Goal: Contribute content: Add original content to the website for others to see

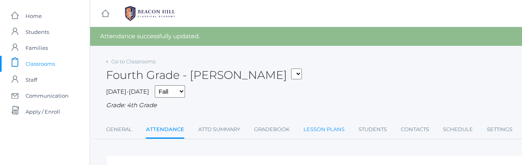
click at [315, 127] on link "Lesson Plans" at bounding box center [323, 130] width 41 height 16
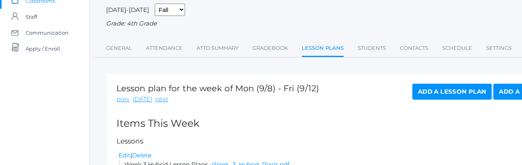
scroll to position [63, 0]
click at [161, 98] on link "next" at bounding box center [161, 98] width 13 height 9
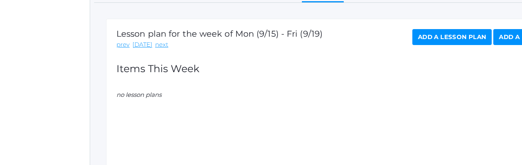
scroll to position [117, 0]
click at [471, 39] on link "Add a Lesson Plan" at bounding box center [451, 38] width 79 height 16
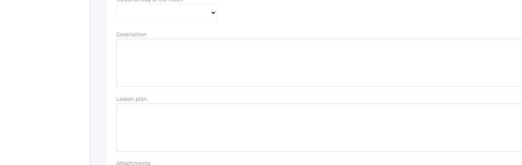
scroll to position [201, 0]
click at [136, 113] on textarea "Lesson plan" at bounding box center [329, 128] width 426 height 48
type textarea "Week 4 Hybrid Lesson Plans"
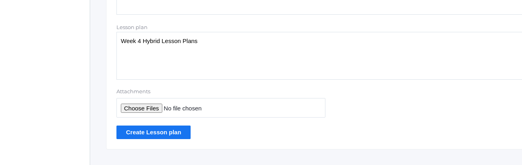
scroll to position [286, 0]
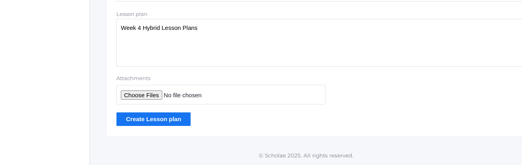
type input "C:\fakepath\Final Week 4 Hybrid Plans.pdf"
type textarea "Week 4 Hybrid Lesson Plans"
click at [152, 120] on input "Create Lesson plan" at bounding box center [153, 118] width 74 height 13
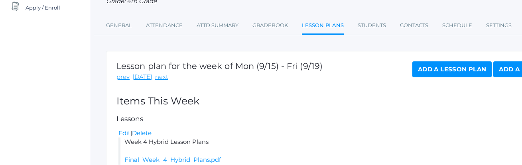
scroll to position [103, 0]
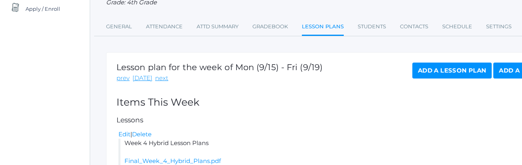
click at [419, 71] on link "Add a Lesson Plan" at bounding box center [451, 71] width 79 height 16
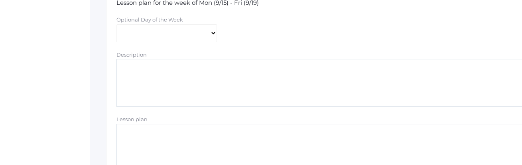
scroll to position [193, 0]
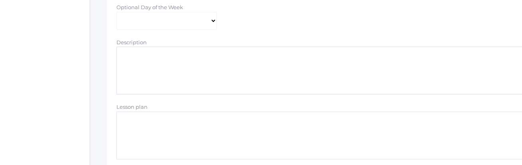
click at [144, 70] on textarea "Description" at bounding box center [329, 71] width 426 height 48
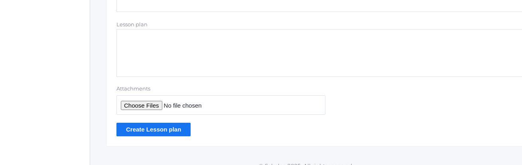
scroll to position [286, 0]
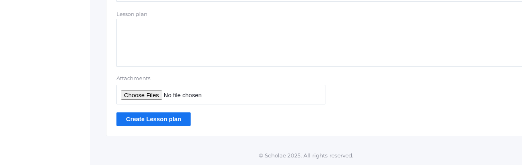
type textarea "Week 4 Answer Keys"
type input "C:\fakepath\Final Week 4 Answer Keys.pdf"
click at [157, 120] on input "Create Lesson plan" at bounding box center [153, 118] width 74 height 13
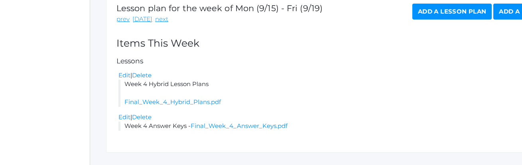
scroll to position [178, 0]
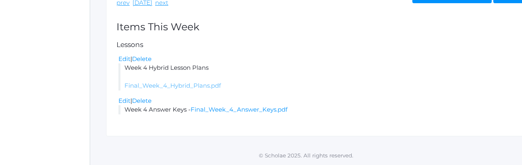
click at [189, 87] on link "Final_Week_4_Hybrid_Plans.pdf" at bounding box center [172, 86] width 96 height 8
click at [234, 110] on link "Final_Week_4_Answer_Keys.pdf" at bounding box center [239, 110] width 97 height 8
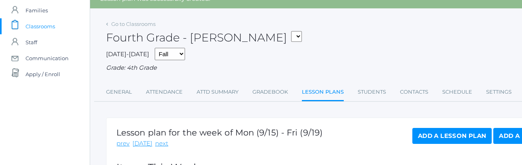
scroll to position [0, 0]
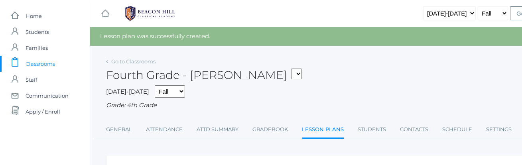
click at [44, 64] on span "Classrooms" at bounding box center [41, 64] width 30 height 16
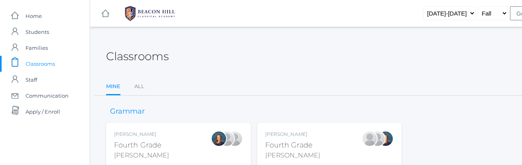
scroll to position [46, 0]
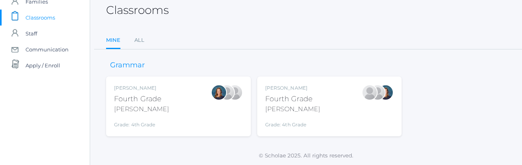
click at [279, 108] on div "Chaffin" at bounding box center [292, 109] width 55 height 10
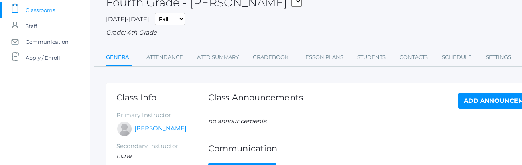
scroll to position [56, 0]
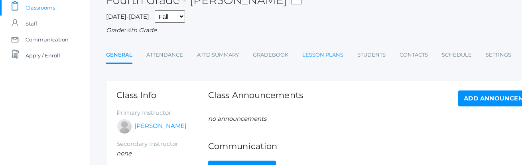
click at [323, 55] on link "Lesson Plans" at bounding box center [322, 55] width 41 height 16
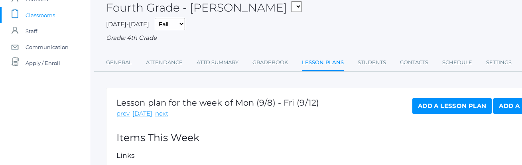
scroll to position [71, 0]
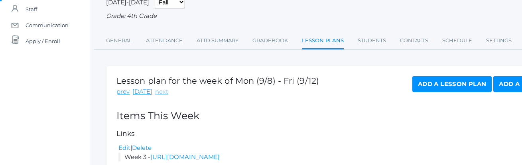
click at [156, 94] on link "next" at bounding box center [161, 91] width 13 height 9
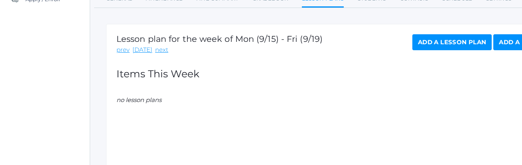
scroll to position [122, 0]
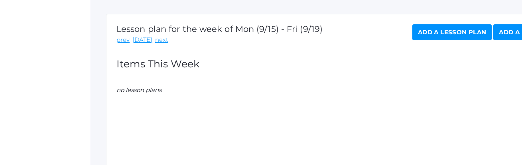
click at [445, 34] on link "Add a Lesson Plan" at bounding box center [451, 32] width 79 height 16
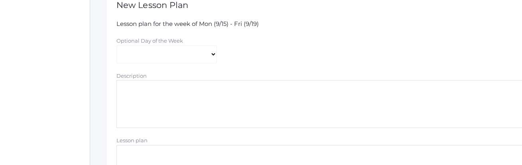
scroll to position [165, 0]
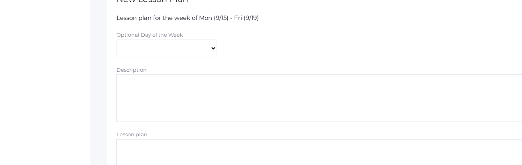
click at [128, 83] on textarea "Description" at bounding box center [329, 98] width 426 height 48
type textarea "Week 4 Hybrid Lesson Plans"
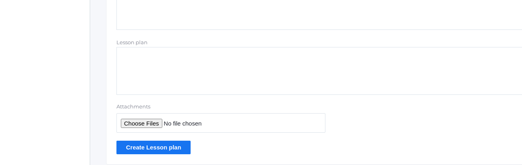
scroll to position [259, 0]
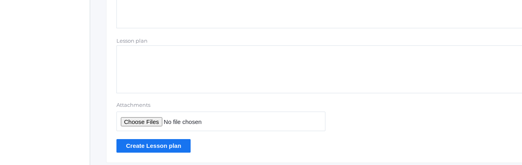
type input "C:\fakepath\Final Week 4 Hybrid Plans.pdf"
type textarea "Week 4 Hybrid Lesson Plans"
click at [145, 148] on input "Create Lesson plan" at bounding box center [153, 145] width 74 height 13
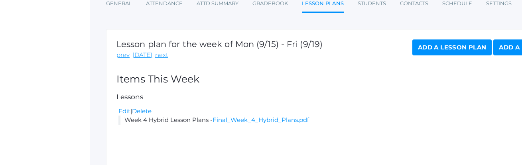
scroll to position [130, 0]
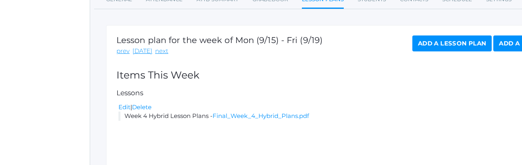
click at [456, 44] on link "Add a Lesson Plan" at bounding box center [451, 43] width 79 height 16
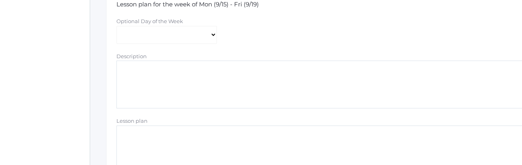
scroll to position [182, 0]
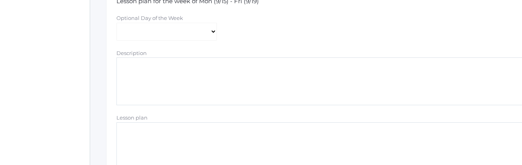
click at [240, 67] on textarea "Description" at bounding box center [329, 81] width 426 height 48
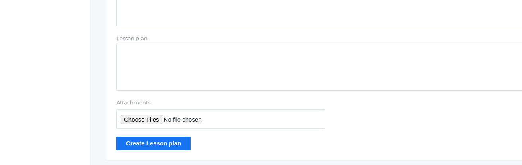
scroll to position [286, 0]
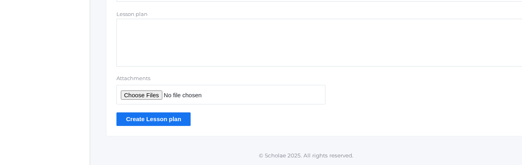
type textarea "Week 4 Hybrid Answer Keys"
type input "C:\fakepath\Final Week 4 Answer Keys.pdf"
click at [152, 122] on input "Create Lesson plan" at bounding box center [153, 118] width 74 height 13
